Goal: Check status

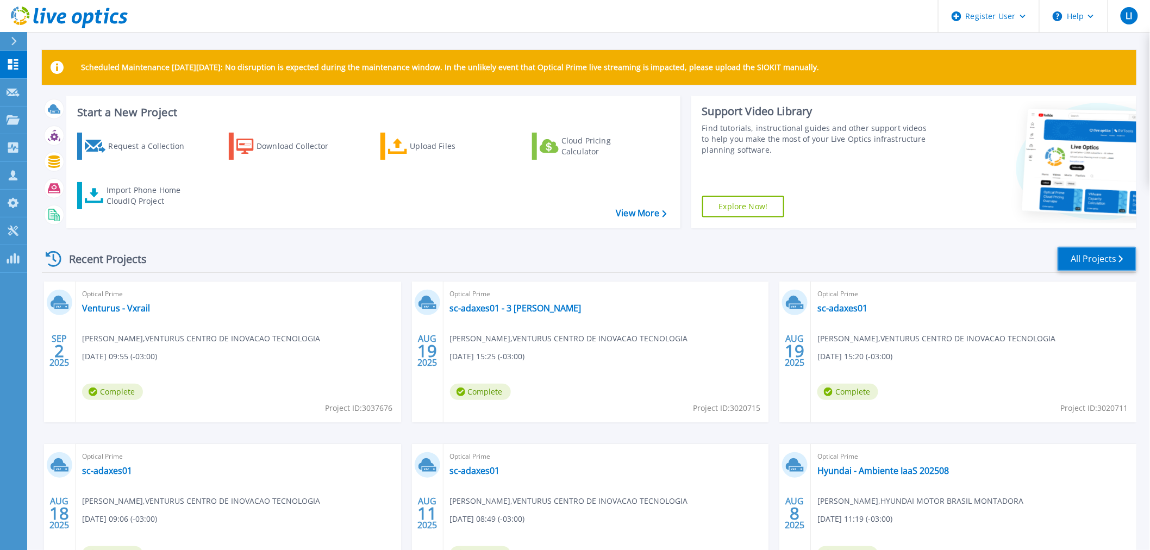
click at [1100, 261] on link "All Projects" at bounding box center [1097, 259] width 79 height 24
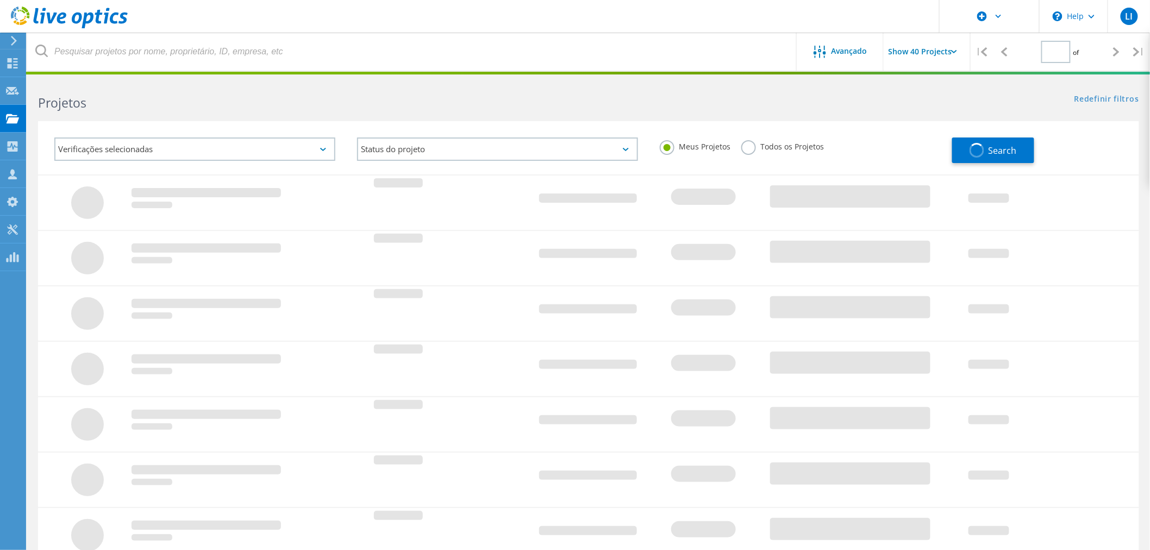
type input "1"
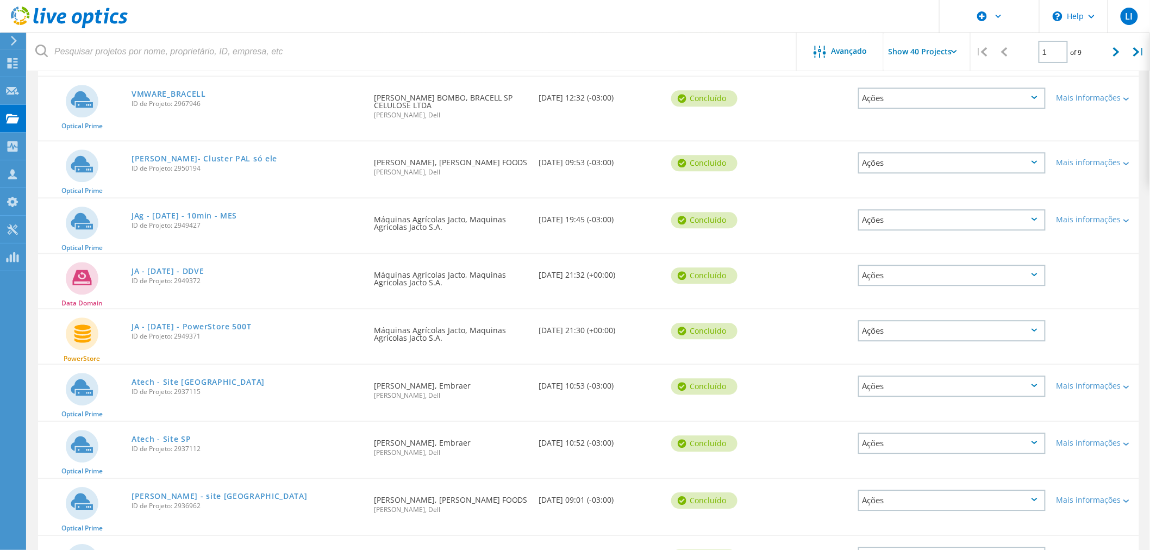
scroll to position [1087, 0]
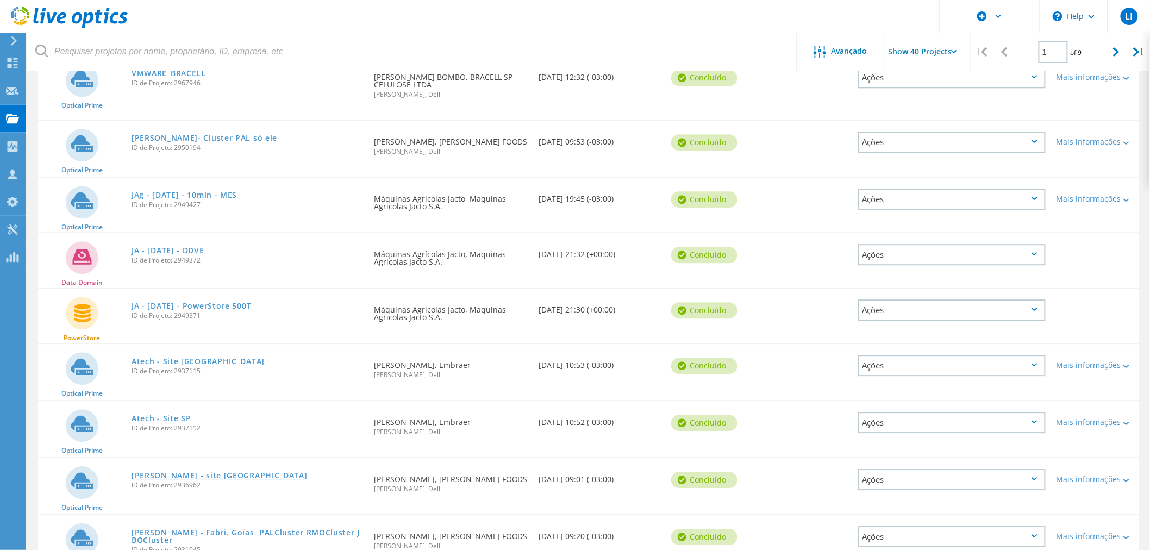
click at [207, 472] on link "[PERSON_NAME] - site [GEOGRAPHIC_DATA]" at bounding box center [220, 476] width 176 height 8
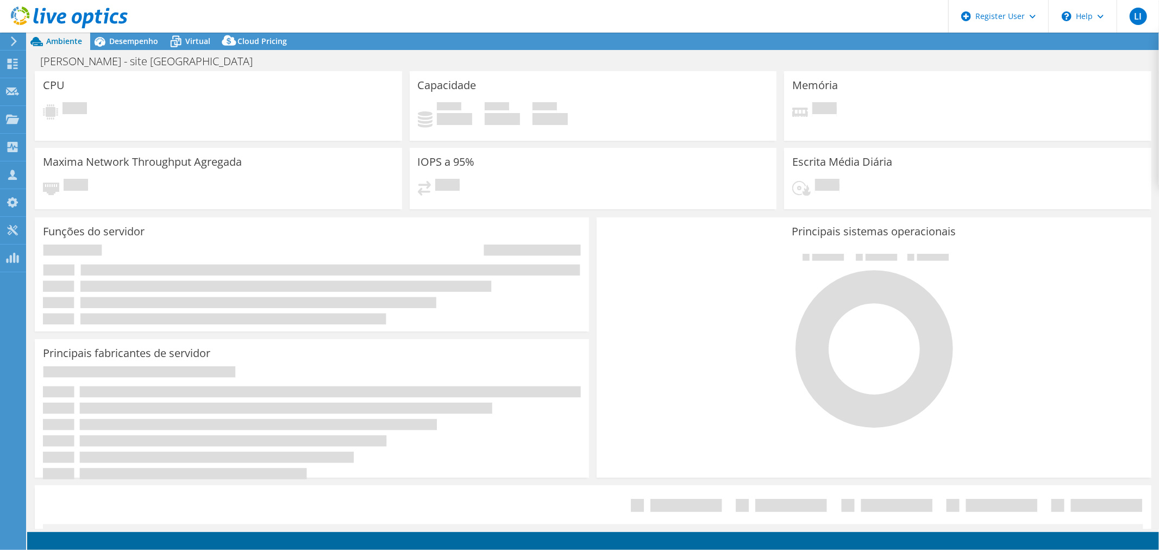
select select "SouthAmerica"
select select "USD"
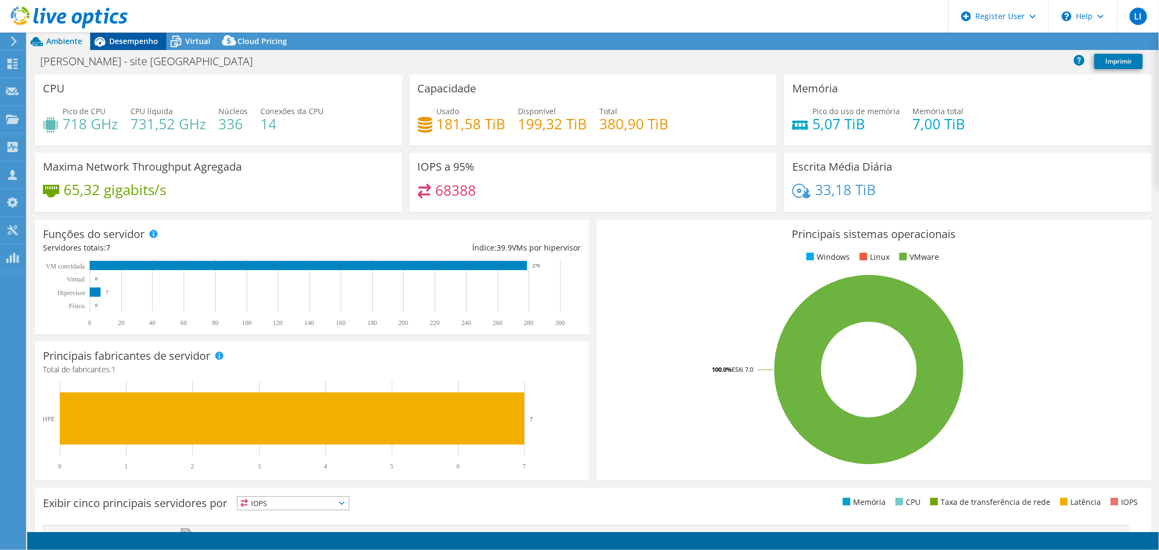
click at [132, 36] on span "Desempenho" at bounding box center [133, 41] width 49 height 10
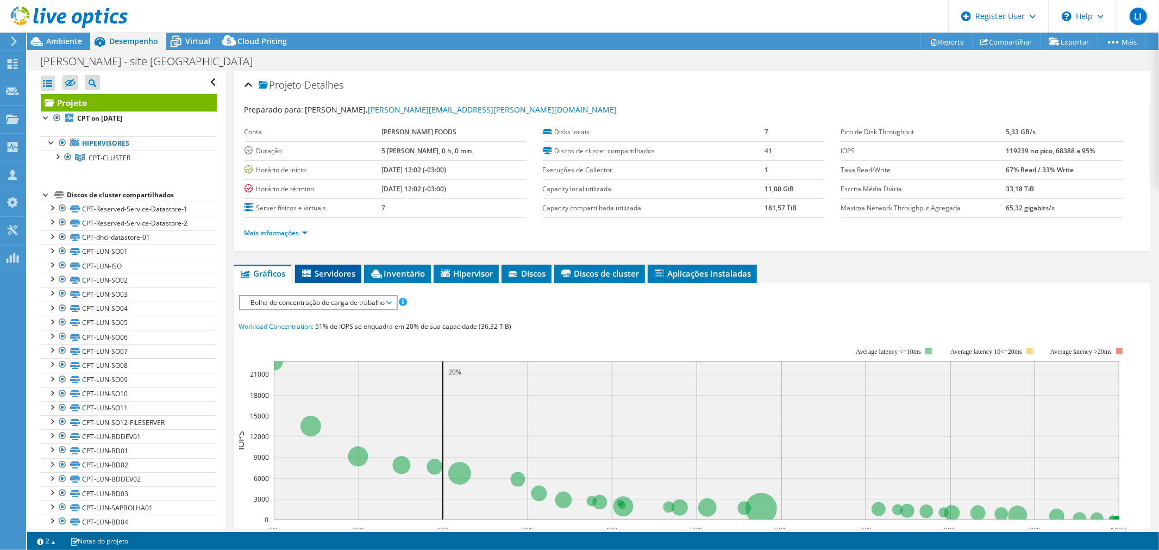
click at [340, 270] on span "Servidores" at bounding box center [328, 273] width 55 height 11
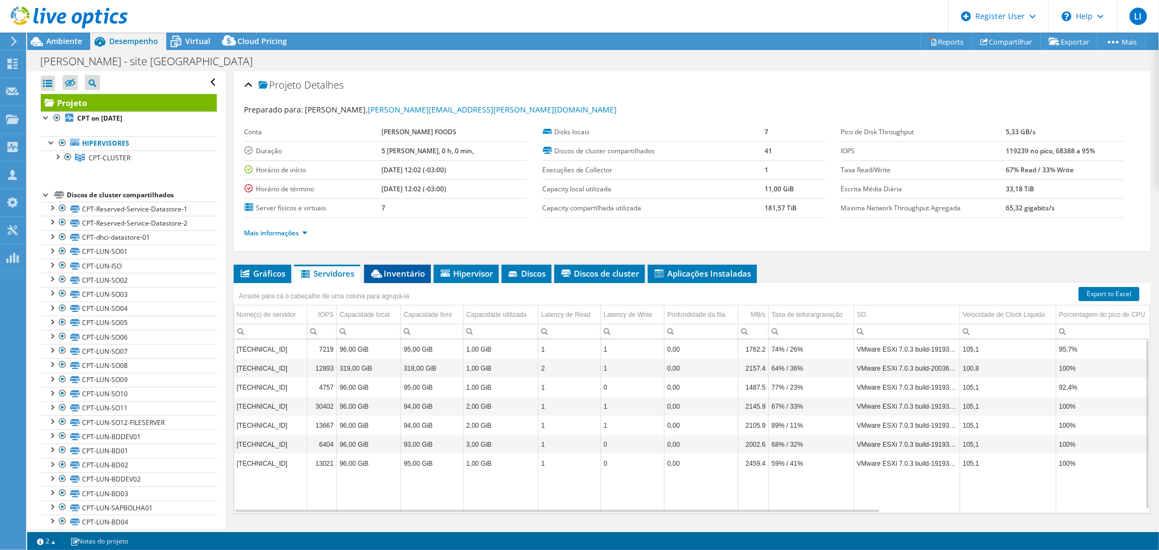
click at [419, 273] on span "Inventário" at bounding box center [398, 273] width 56 height 11
